Goal: Transaction & Acquisition: Purchase product/service

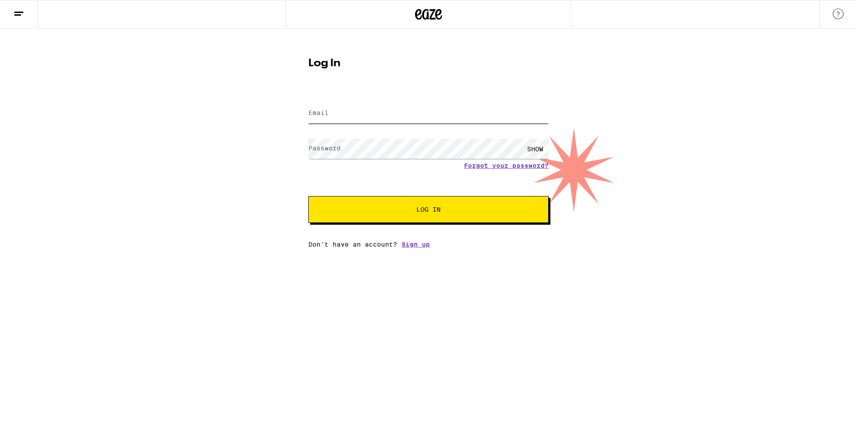
type input "[PERSON_NAME][EMAIL_ADDRESS][DOMAIN_NAME]"
click at [457, 213] on span "Log In" at bounding box center [429, 210] width 168 height 6
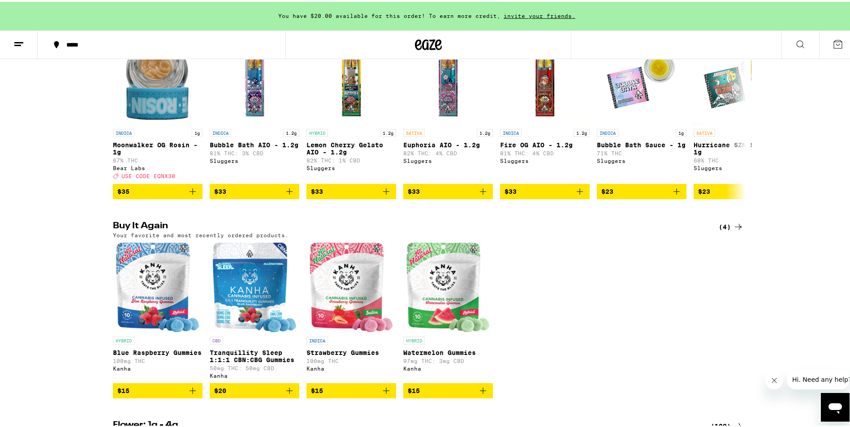
scroll to position [851, 0]
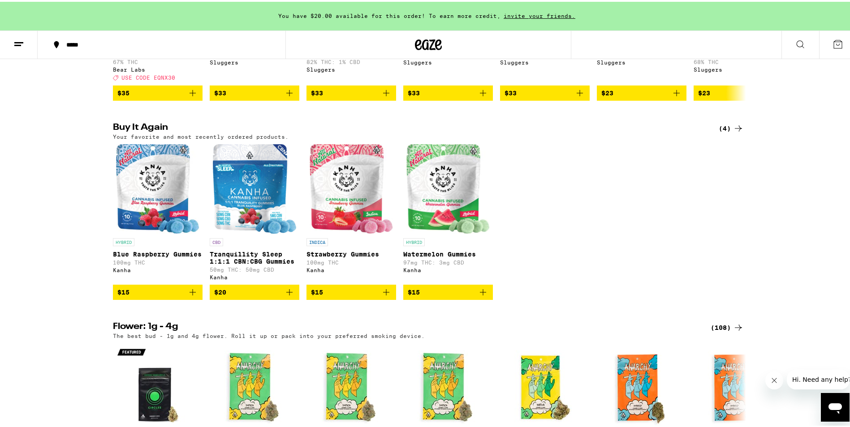
click at [158, 232] on img "Open page for Blue Raspberry Gummies from Kanha" at bounding box center [158, 187] width 84 height 90
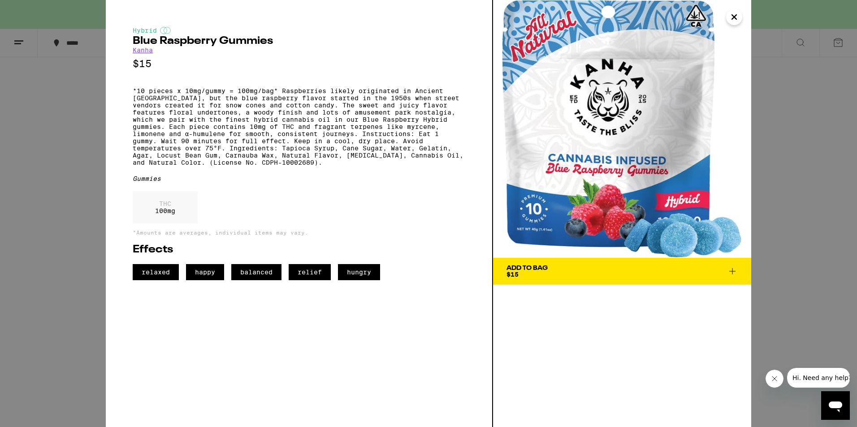
click at [734, 273] on icon at bounding box center [732, 271] width 11 height 11
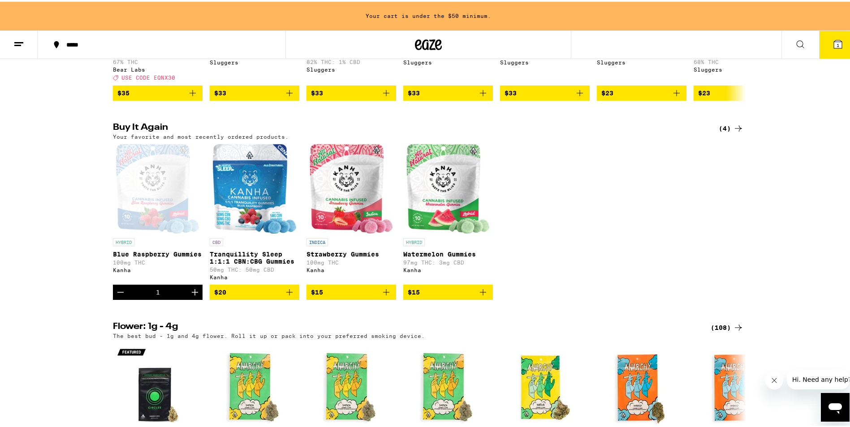
click at [256, 296] on span "$20" at bounding box center [254, 290] width 81 height 11
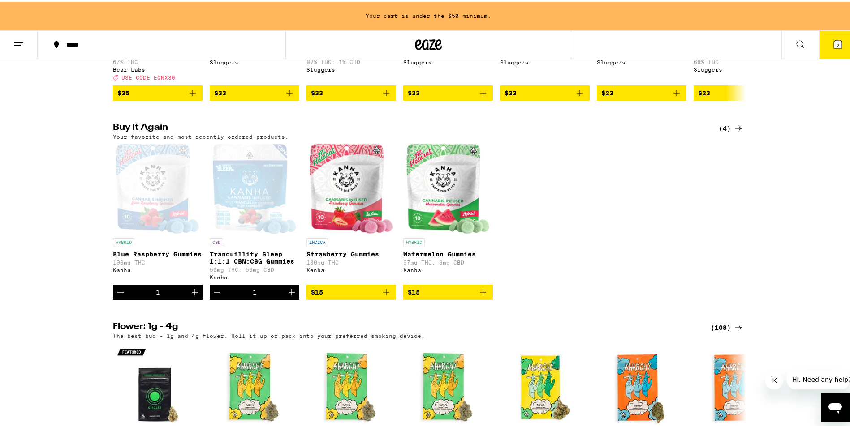
click at [289, 296] on icon "Increment" at bounding box center [291, 290] width 11 height 11
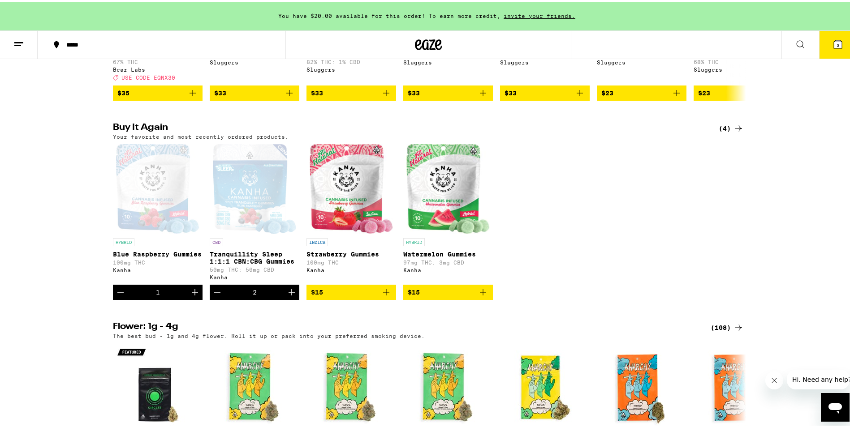
click at [190, 296] on icon "Increment" at bounding box center [195, 290] width 11 height 11
click at [835, 42] on icon at bounding box center [838, 43] width 8 height 8
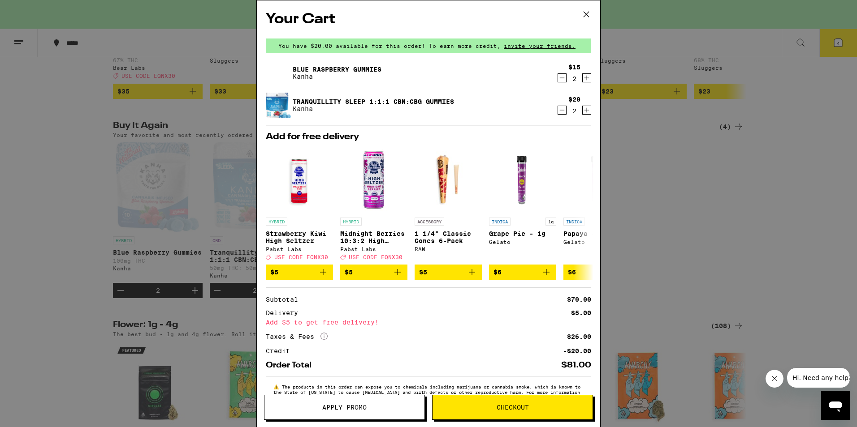
click at [585, 16] on icon at bounding box center [585, 14] width 13 height 13
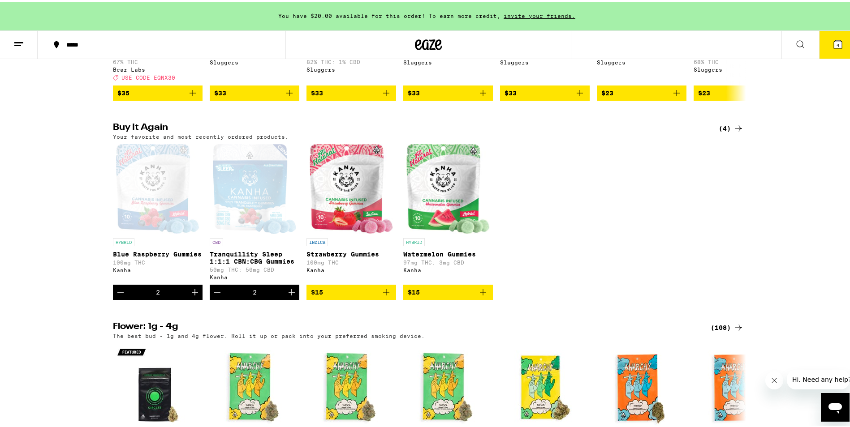
click at [190, 296] on icon "Increment" at bounding box center [195, 290] width 11 height 11
click at [833, 42] on icon at bounding box center [838, 42] width 11 height 11
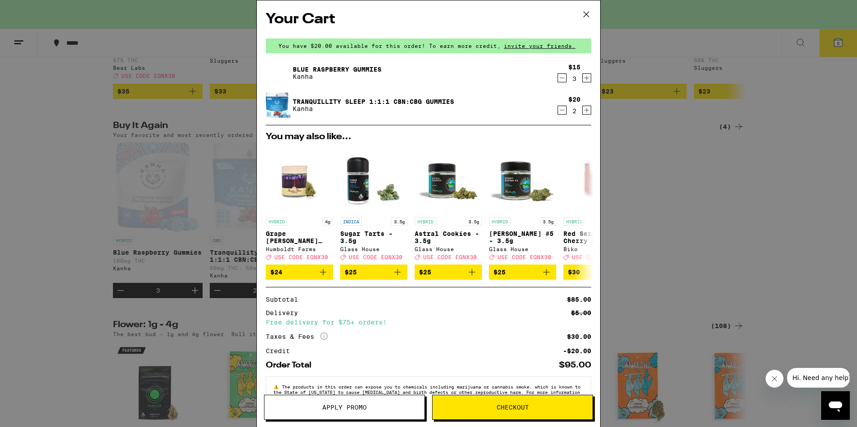
click at [531, 403] on button "Checkout" at bounding box center [512, 407] width 161 height 25
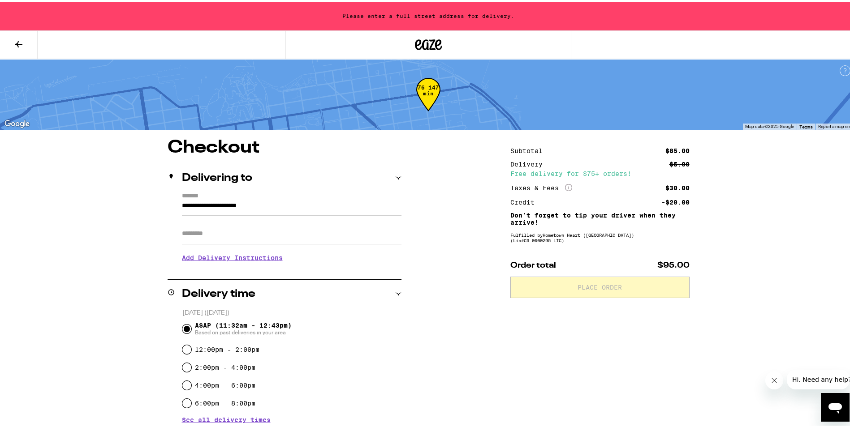
click at [395, 176] on icon at bounding box center [398, 176] width 6 height 6
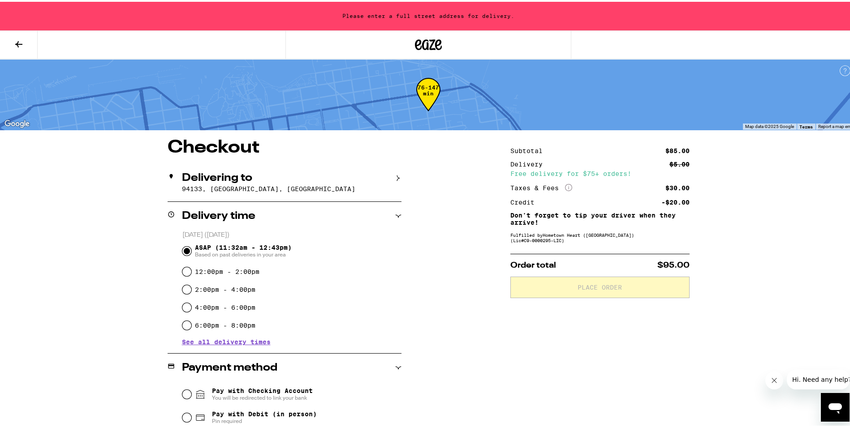
click at [396, 175] on icon at bounding box center [398, 176] width 6 height 6
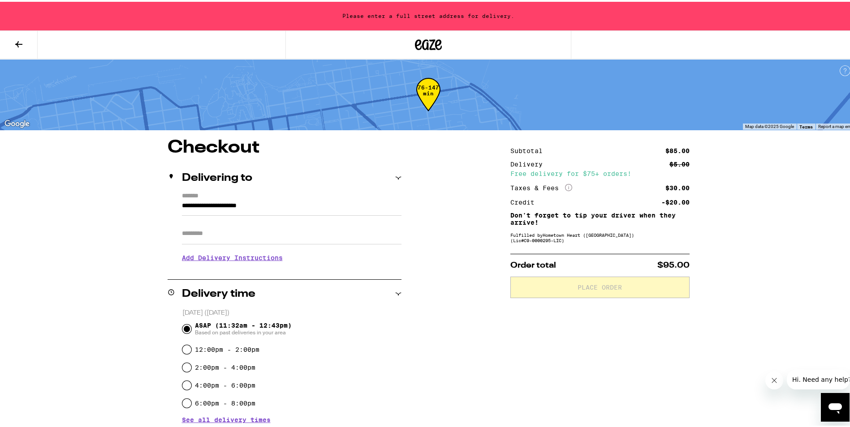
click at [169, 177] on icon at bounding box center [170, 175] width 3 height 5
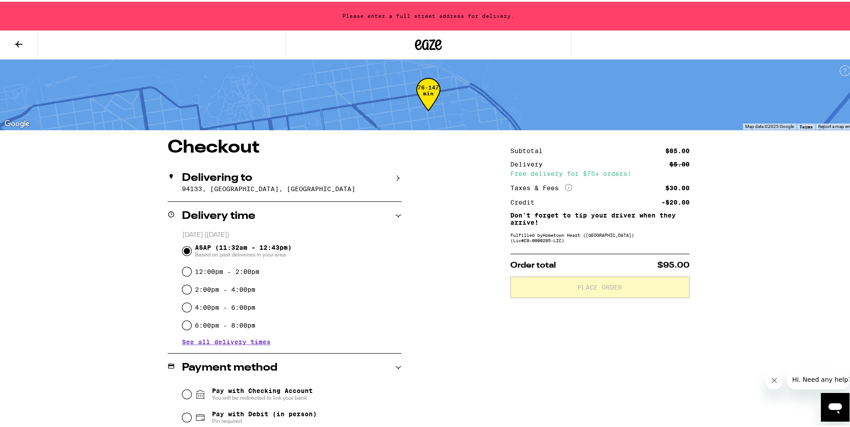
click at [171, 174] on div "Delivering to" at bounding box center [210, 176] width 85 height 11
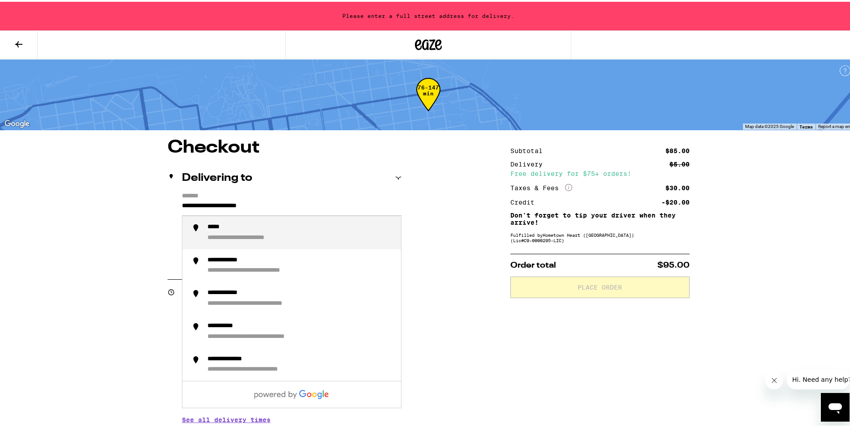
drag, startPoint x: 288, startPoint y: 202, endPoint x: 154, endPoint y: 200, distance: 133.5
click at [154, 200] on div "**********" at bounding box center [428, 383] width 645 height 492
type input "**********"
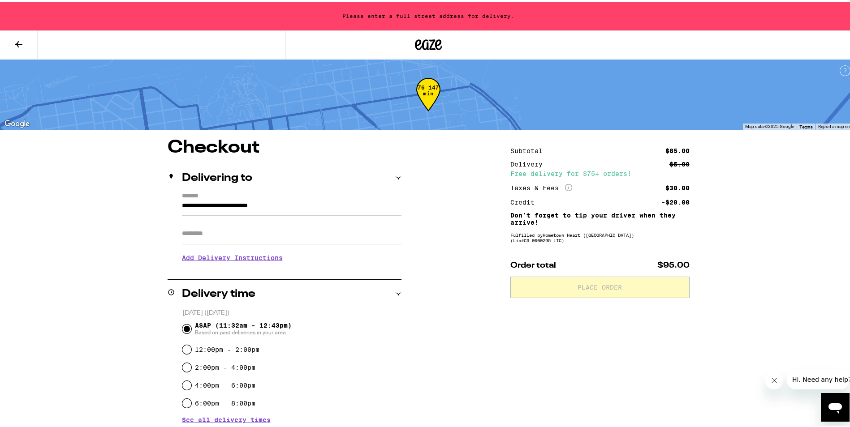
type input "*"
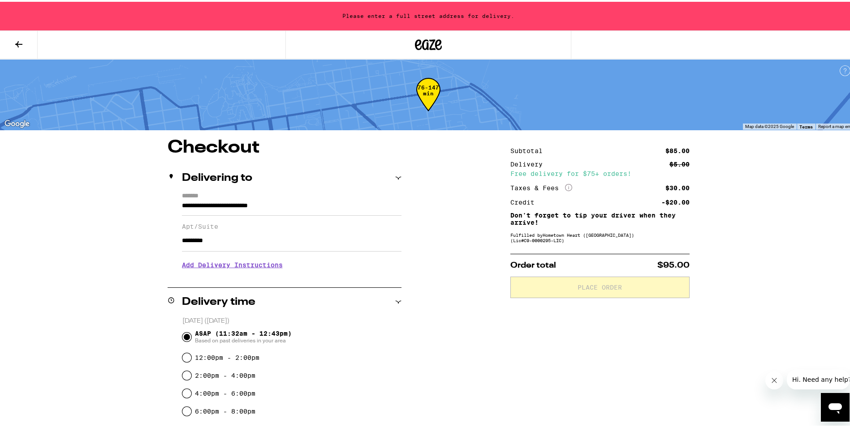
type input "*********"
click at [296, 200] on form "**********" at bounding box center [292, 202] width 220 height 23
click at [296, 203] on input "**********" at bounding box center [292, 206] width 220 height 15
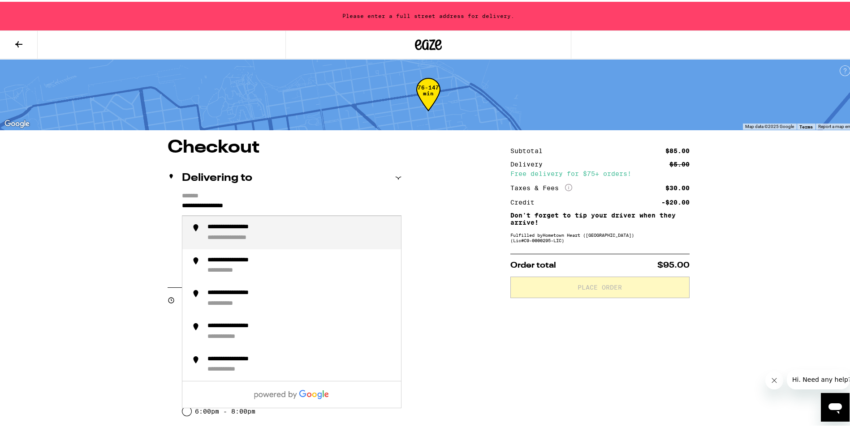
type input "**********"
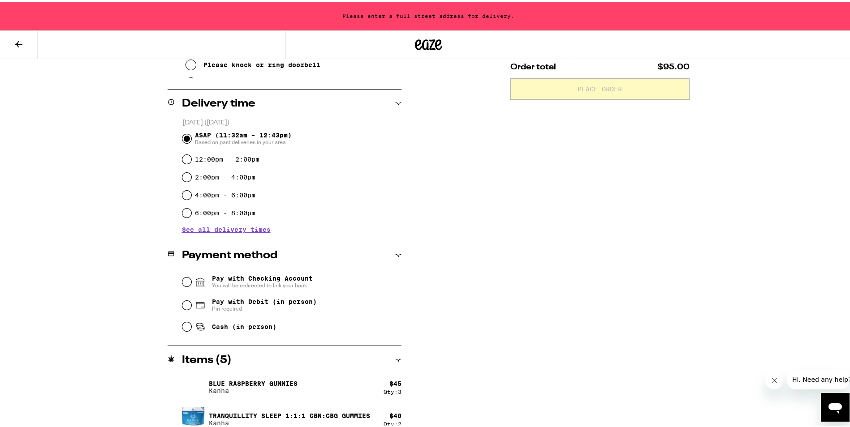
scroll to position [209, 0]
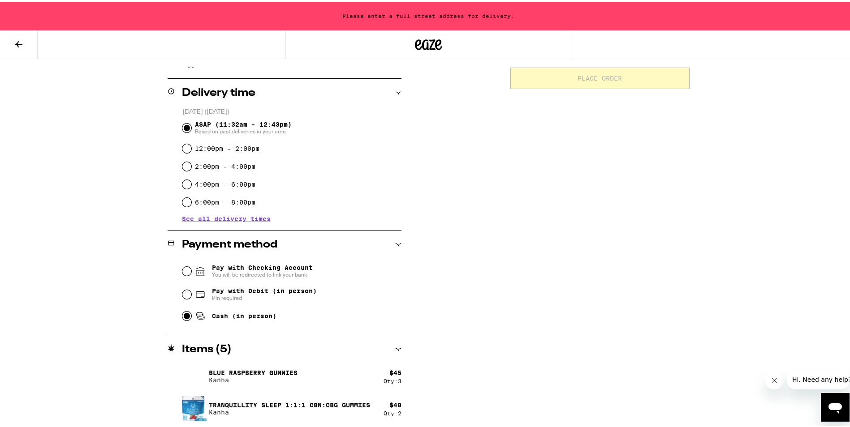
click at [186, 317] on input "Cash (in person)" at bounding box center [186, 314] width 9 height 9
radio input "true"
click at [488, 285] on div "**********" at bounding box center [428, 178] width 645 height 500
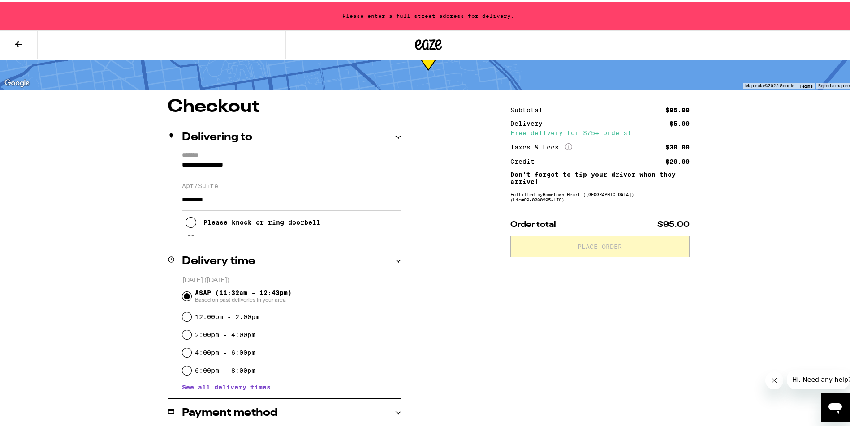
scroll to position [30, 0]
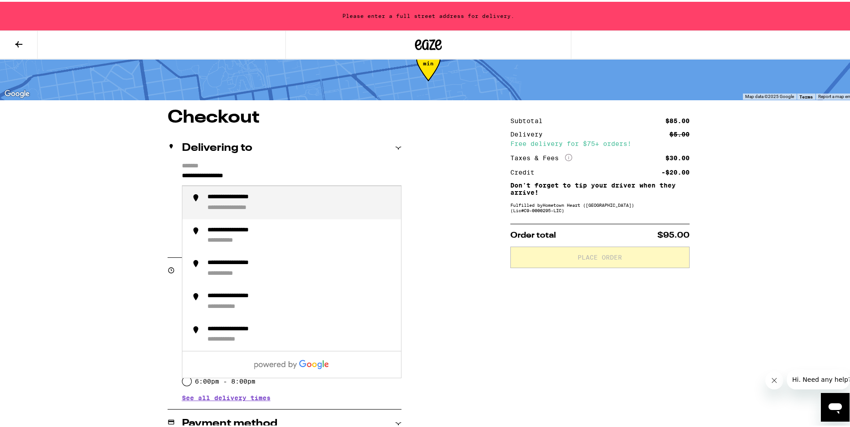
click at [261, 175] on input "**********" at bounding box center [292, 176] width 220 height 15
click at [263, 198] on div "**********" at bounding box center [243, 196] width 73 height 8
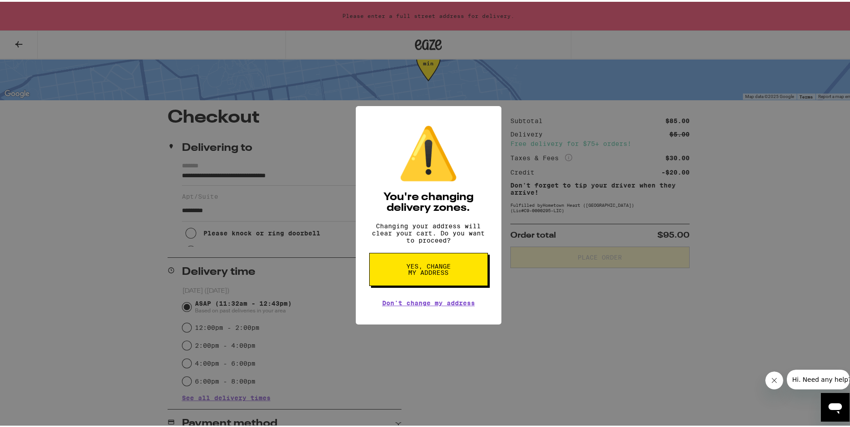
click at [394, 272] on button "Yes, change my address" at bounding box center [428, 267] width 119 height 33
type input "**********"
radio input "false"
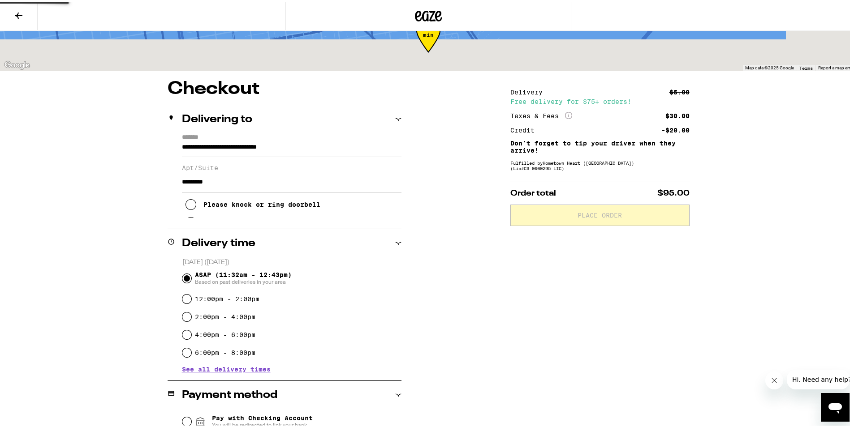
scroll to position [1, 0]
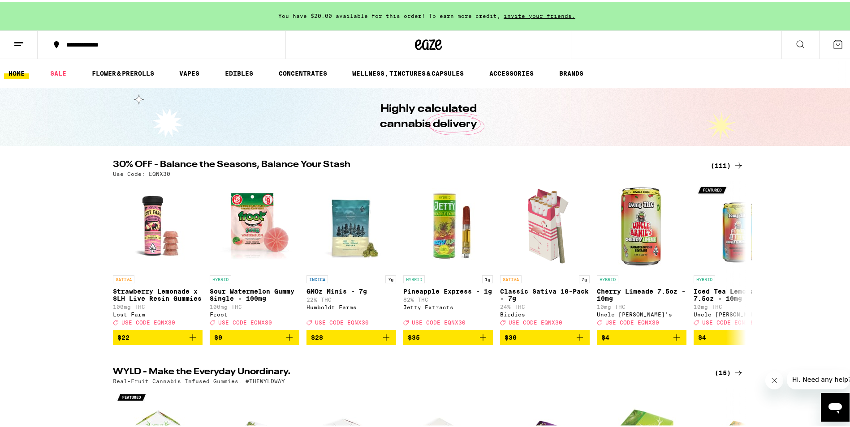
click at [833, 43] on icon at bounding box center [838, 42] width 11 height 11
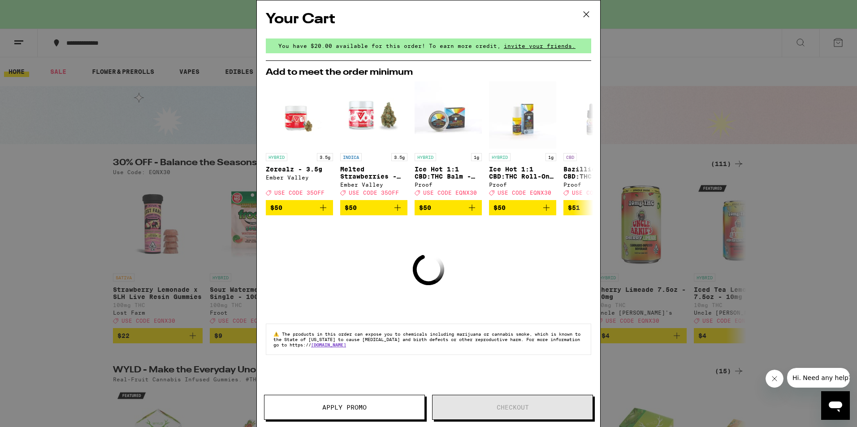
click at [586, 17] on icon at bounding box center [585, 14] width 13 height 13
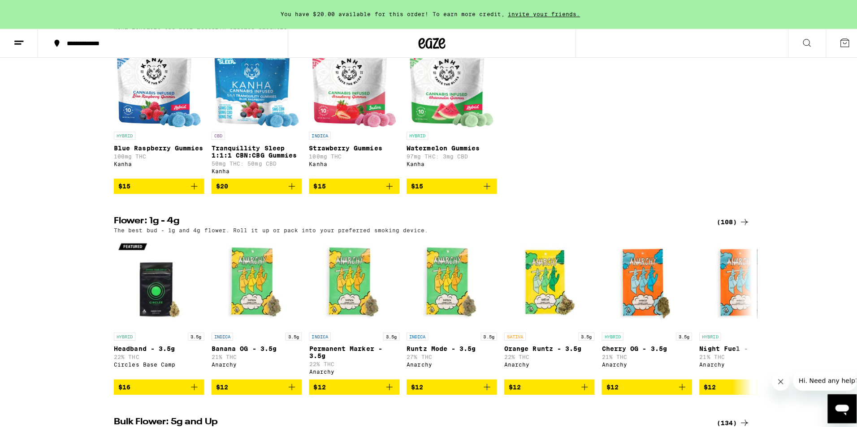
scroll to position [762, 0]
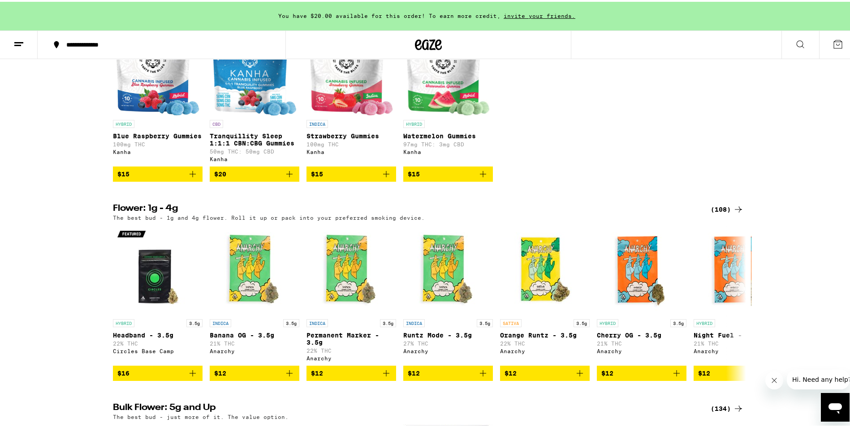
click at [190, 176] on icon "Add to bag" at bounding box center [193, 172] width 6 height 6
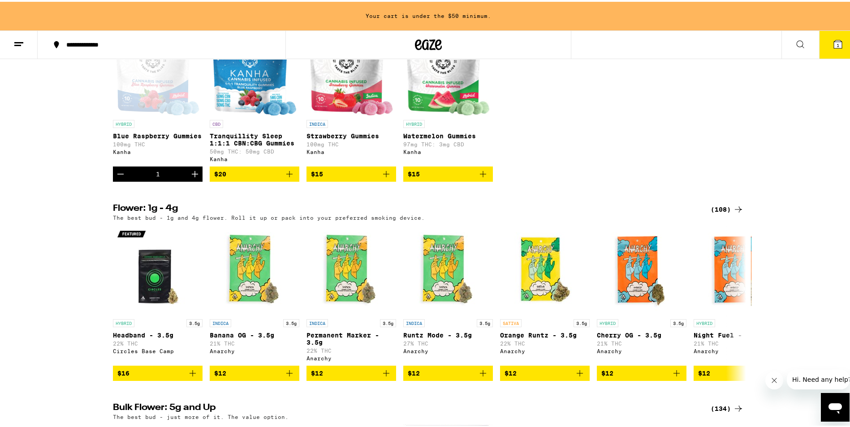
click at [190, 178] on icon "Increment" at bounding box center [195, 172] width 11 height 11
click at [280, 178] on span "$20" at bounding box center [254, 172] width 81 height 11
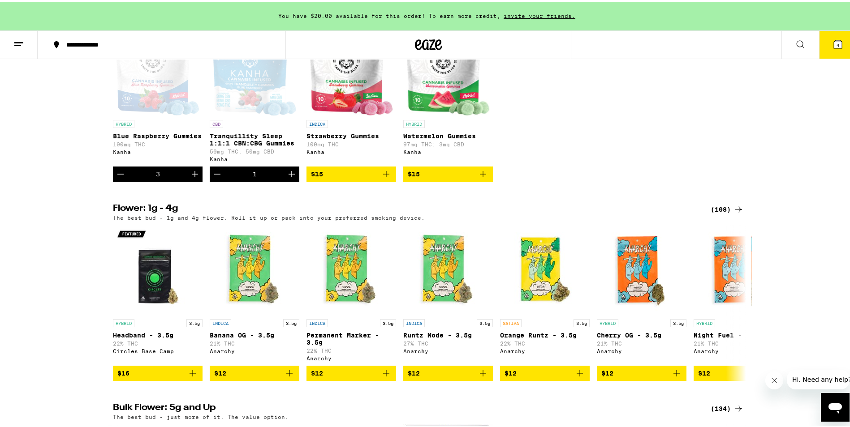
click at [291, 178] on icon "Increment" at bounding box center [291, 172] width 11 height 11
click at [214, 178] on icon "Decrement" at bounding box center [217, 172] width 11 height 11
click at [834, 43] on icon at bounding box center [838, 43] width 8 height 8
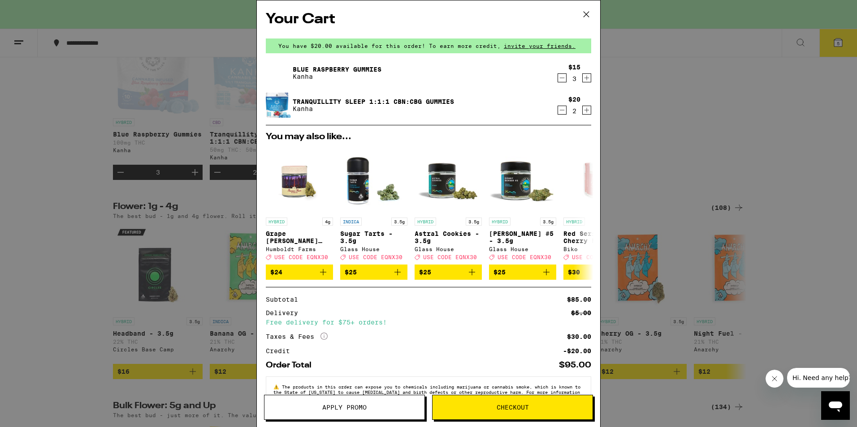
click at [502, 405] on span "Checkout" at bounding box center [513, 408] width 32 height 6
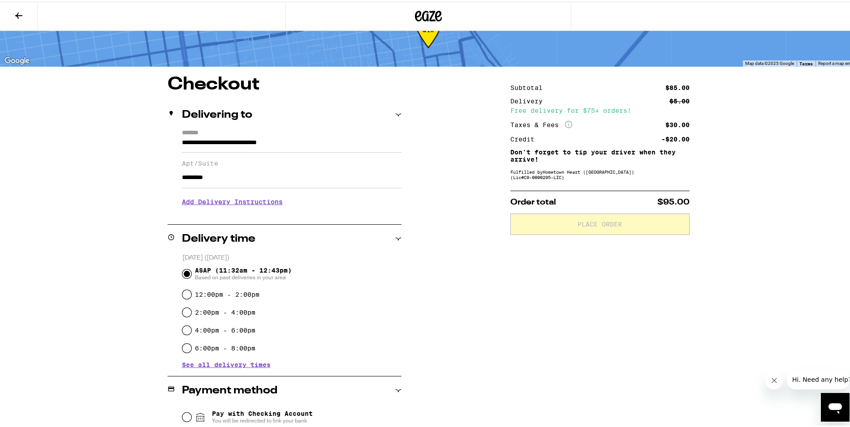
scroll to position [134, 0]
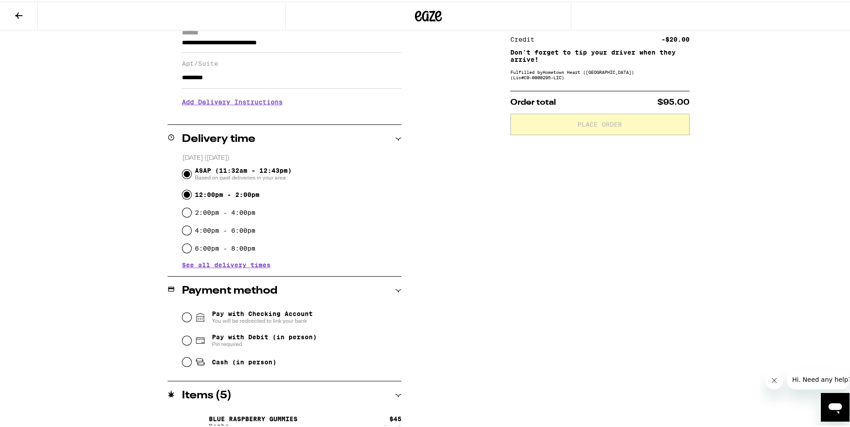
click at [182, 192] on input "12:00pm - 2:00pm" at bounding box center [186, 193] width 9 height 9
radio input "true"
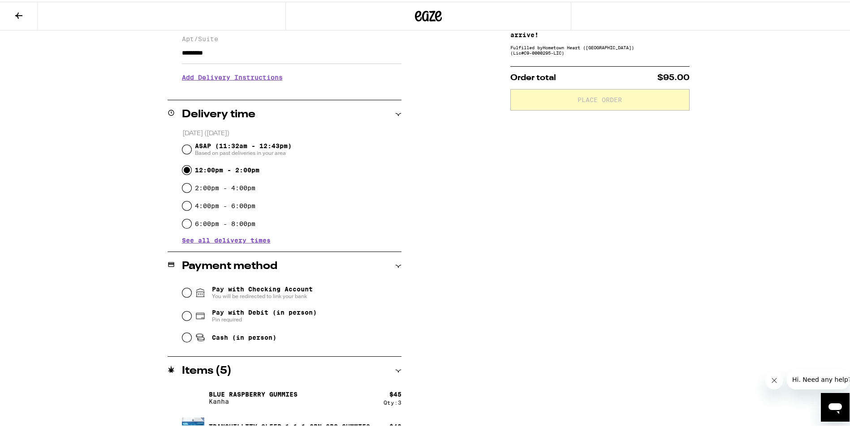
scroll to position [181, 0]
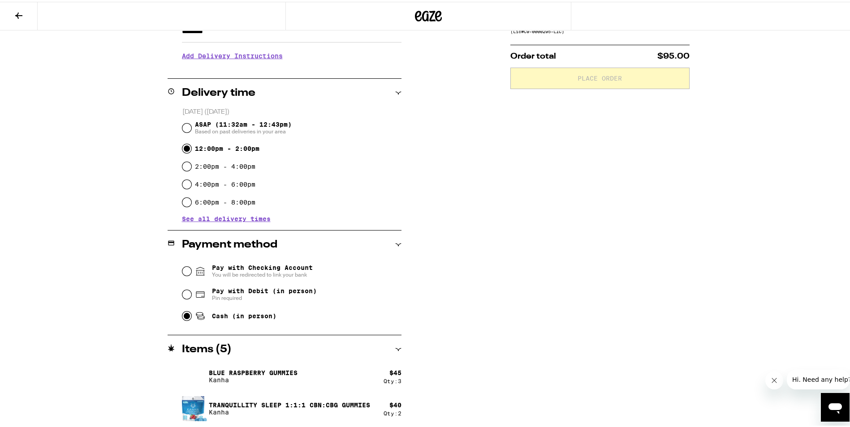
click at [184, 319] on input "Cash (in person)" at bounding box center [186, 314] width 9 height 9
radio input "true"
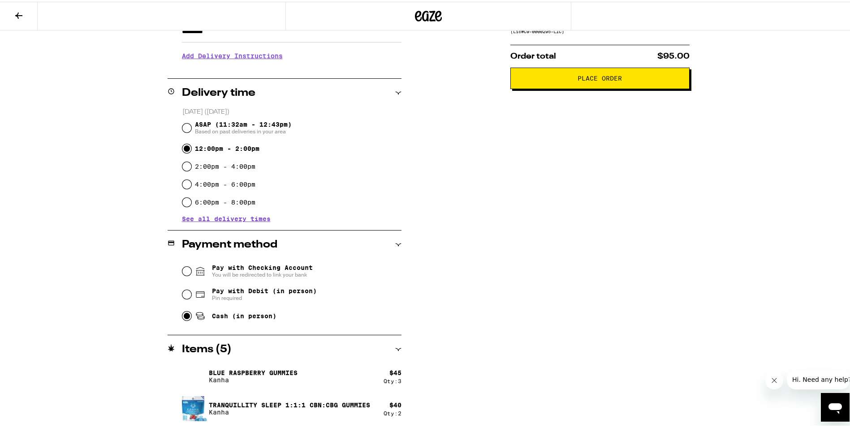
scroll to position [91, 0]
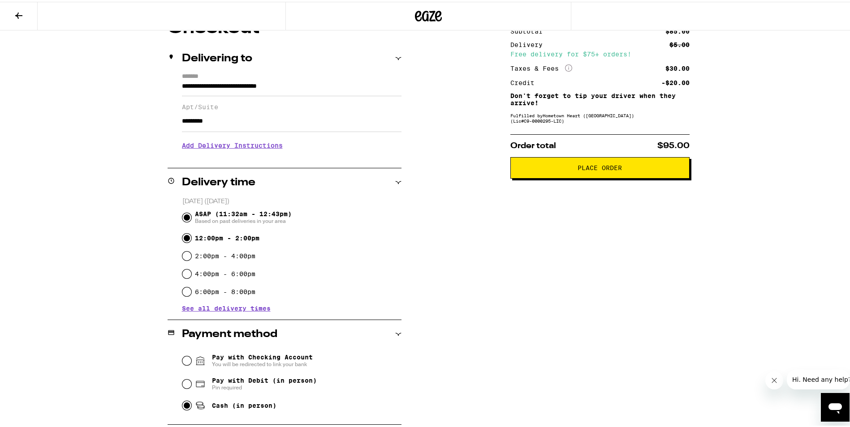
click at [184, 216] on input "ASAP (11:32am - 12:43pm) Based on past deliveries in your area" at bounding box center [186, 216] width 9 height 9
radio input "true"
click at [621, 166] on span "Place Order" at bounding box center [600, 166] width 164 height 6
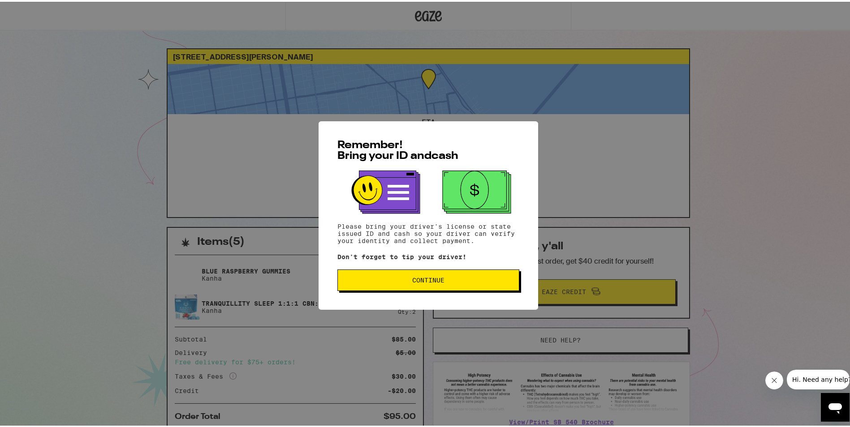
click at [384, 282] on span "Continue" at bounding box center [428, 279] width 167 height 6
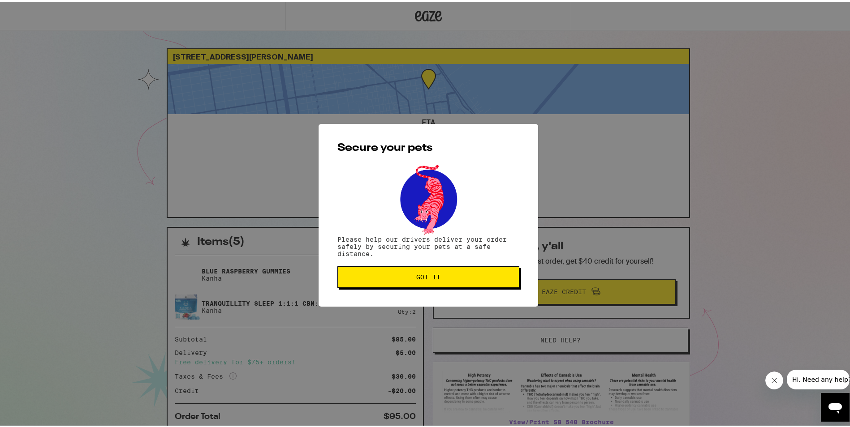
click at [383, 279] on span "Got it" at bounding box center [428, 275] width 167 height 6
